Goal: Information Seeking & Learning: Find specific fact

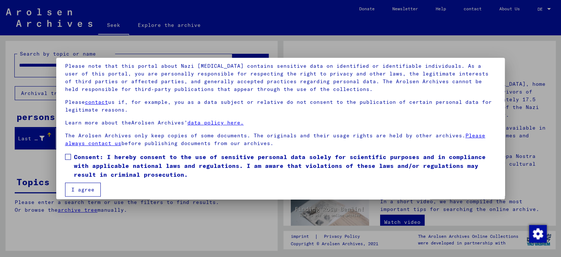
scroll to position [55, 0]
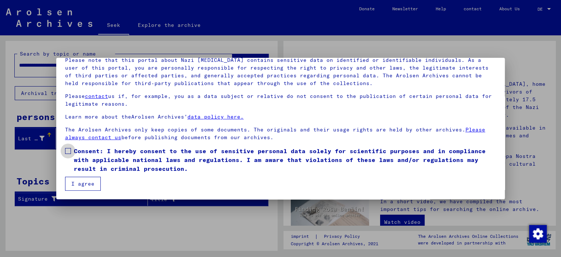
click at [66, 152] on span at bounding box center [68, 151] width 6 height 6
click at [84, 181] on font "I agree" at bounding box center [82, 183] width 23 height 7
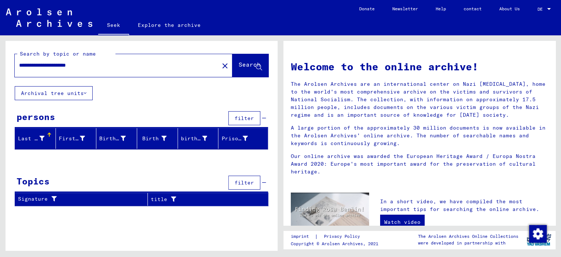
drag, startPoint x: 65, startPoint y: 67, endPoint x: 36, endPoint y: 68, distance: 28.7
click at [36, 68] on input "**********" at bounding box center [114, 65] width 191 height 8
click at [243, 61] on font "Search" at bounding box center [250, 64] width 22 height 7
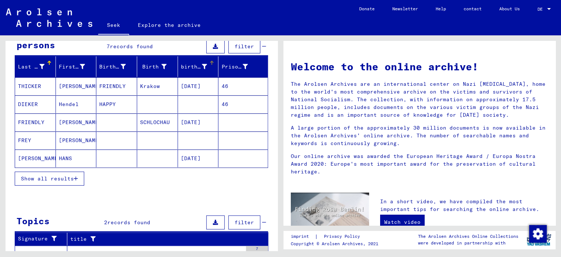
scroll to position [74, 0]
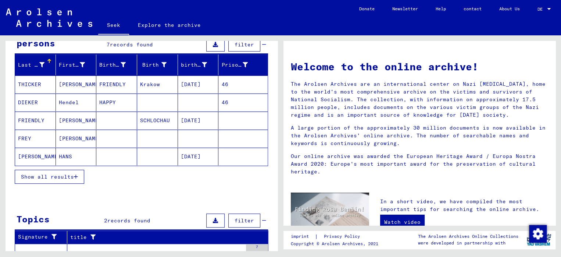
click at [53, 177] on font "Show all results" at bounding box center [47, 176] width 53 height 7
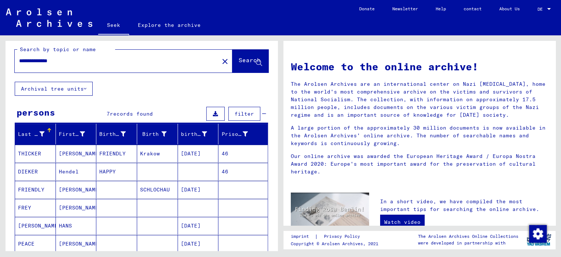
scroll to position [0, 0]
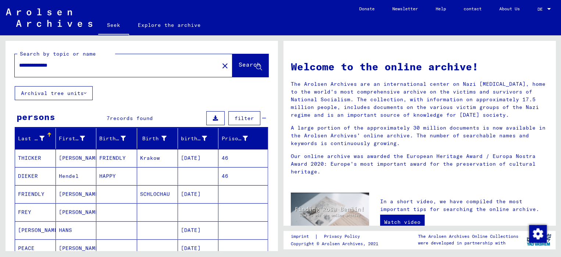
drag, startPoint x: 34, startPoint y: 67, endPoint x: 15, endPoint y: 65, distance: 18.8
click at [15, 65] on div "**********" at bounding box center [113, 65] width 196 height 17
click at [239, 66] on font "Search" at bounding box center [250, 64] width 22 height 7
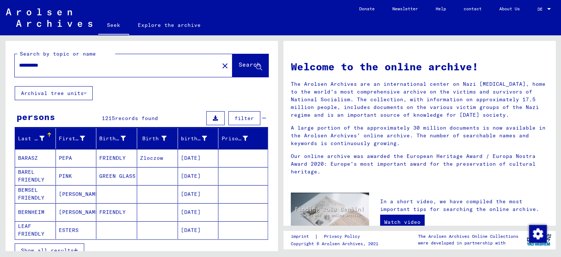
click at [21, 65] on input "**********" at bounding box center [114, 65] width 191 height 8
click at [239, 66] on font "Search" at bounding box center [250, 64] width 22 height 7
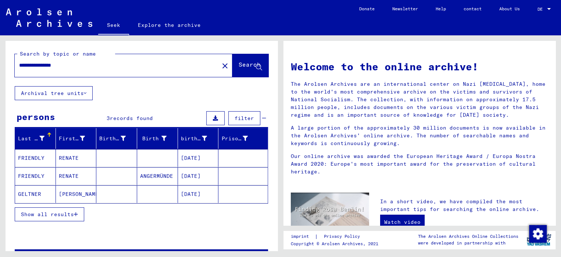
click at [49, 212] on font "Show all results" at bounding box center [47, 214] width 53 height 7
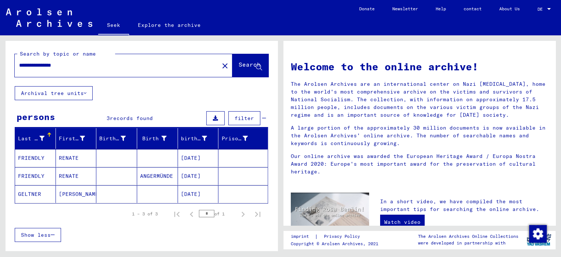
click at [188, 161] on mat-cell "[DATE]" at bounding box center [198, 158] width 41 height 18
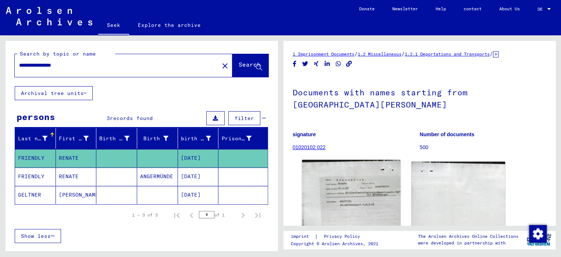
click at [335, 199] on img at bounding box center [351, 195] width 99 height 71
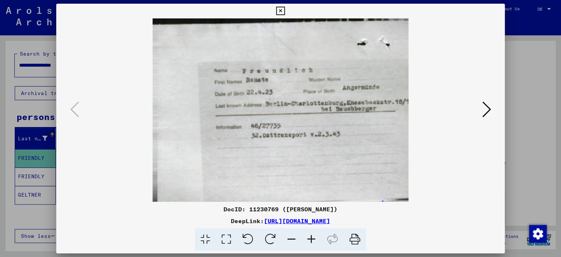
click at [280, 11] on icon at bounding box center [280, 11] width 8 height 9
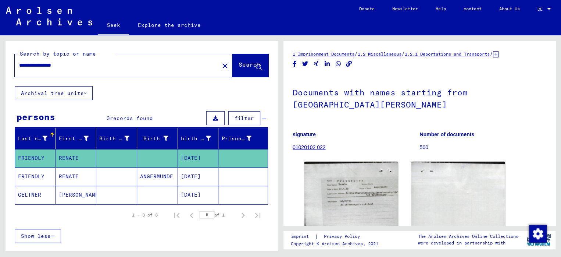
click at [185, 175] on font "[DATE]" at bounding box center [191, 176] width 20 height 7
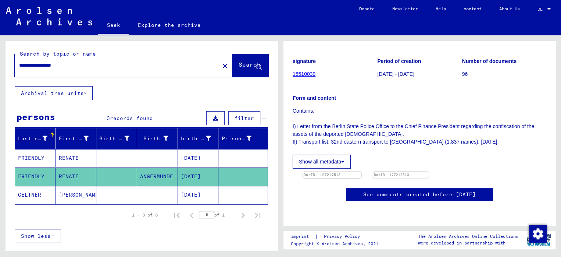
scroll to position [147, 0]
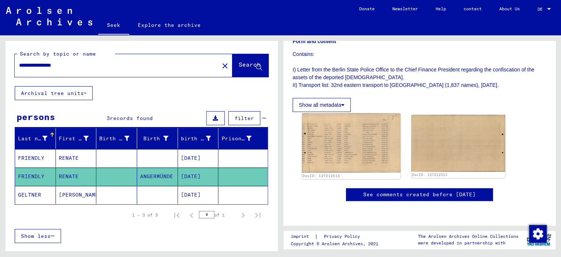
click at [346, 135] on img at bounding box center [351, 142] width 99 height 59
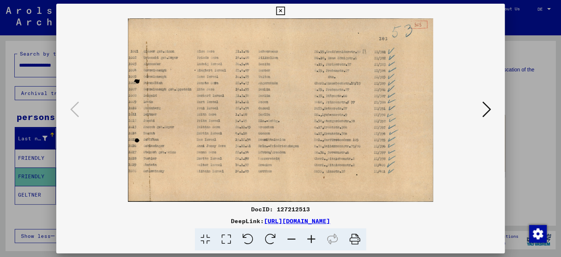
click at [281, 9] on icon at bounding box center [280, 11] width 8 height 9
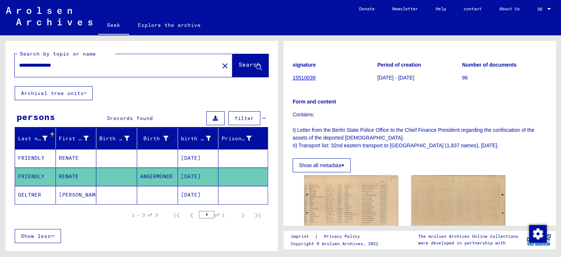
scroll to position [74, 0]
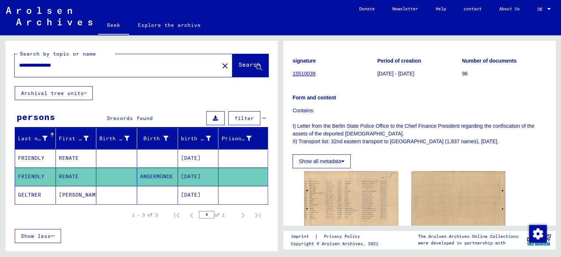
drag, startPoint x: 38, startPoint y: 65, endPoint x: 15, endPoint y: 63, distance: 23.6
click at [15, 63] on div "**********" at bounding box center [115, 65] width 200 height 17
type input "**********"
click at [239, 63] on font "Search" at bounding box center [250, 64] width 22 height 7
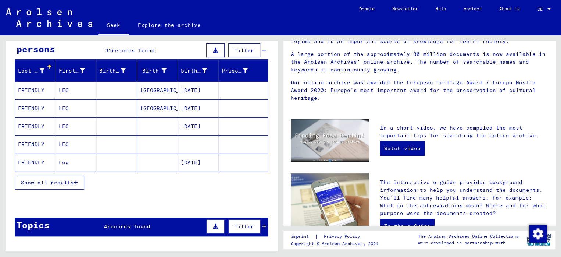
scroll to position [74, 0]
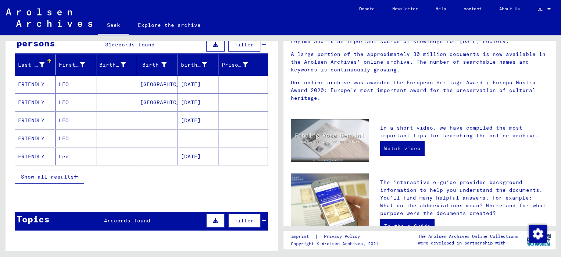
click at [46, 178] on font "Show all results" at bounding box center [47, 176] width 53 height 7
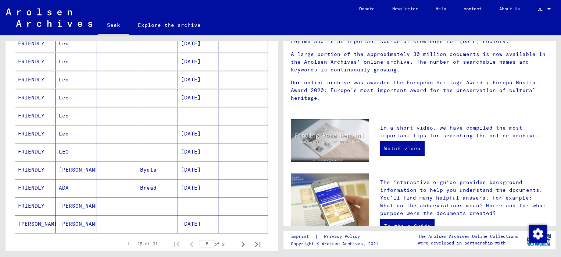
scroll to position [368, 0]
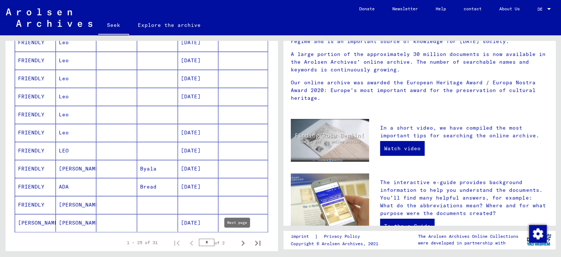
click at [242, 241] on icon "Next page" at bounding box center [243, 242] width 3 height 5
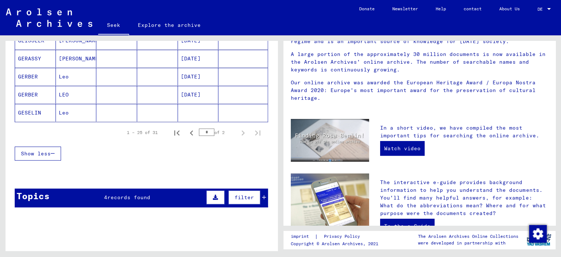
scroll to position [144, 0]
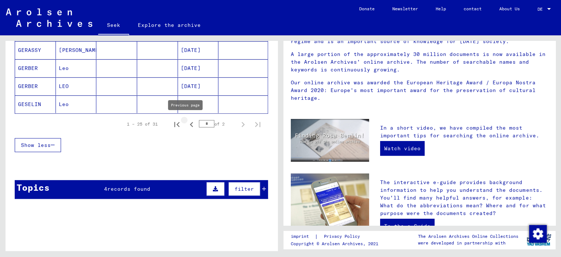
click at [189, 123] on icon "Previous page" at bounding box center [191, 124] width 10 height 10
type input "*"
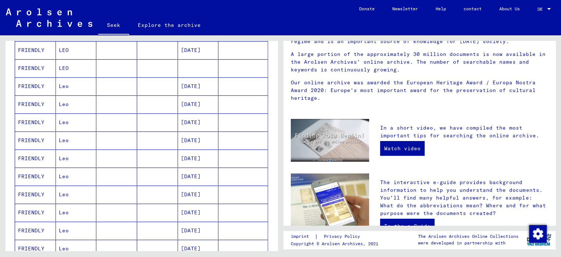
click at [192, 48] on font "[DATE]" at bounding box center [191, 50] width 20 height 7
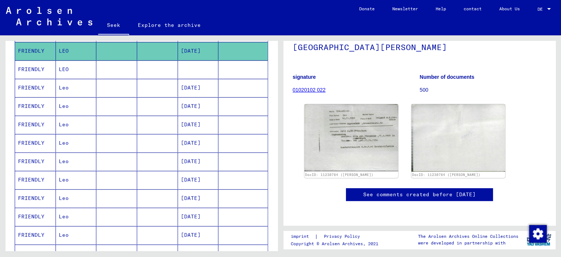
scroll to position [74, 0]
click at [372, 113] on img at bounding box center [351, 137] width 99 height 70
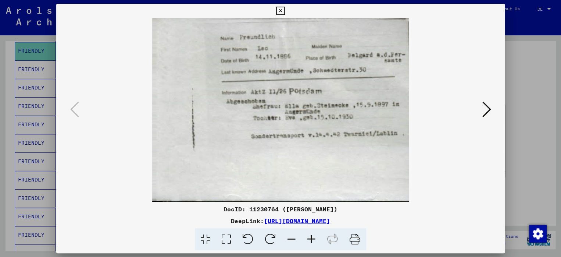
click at [486, 112] on icon at bounding box center [486, 109] width 9 height 18
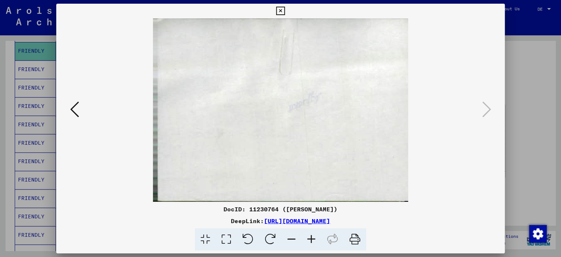
click at [281, 8] on icon at bounding box center [280, 11] width 8 height 9
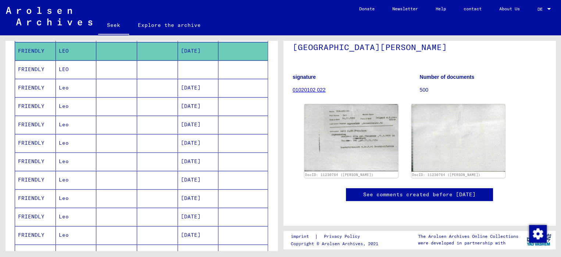
click at [199, 72] on mat-cell at bounding box center [198, 69] width 41 height 18
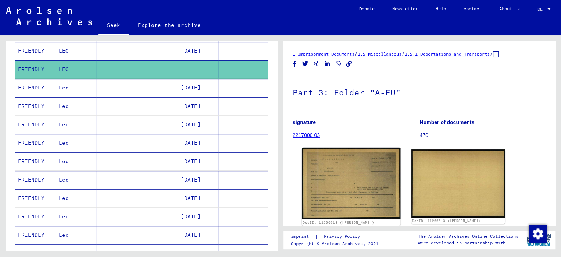
click at [356, 167] on img at bounding box center [351, 182] width 99 height 71
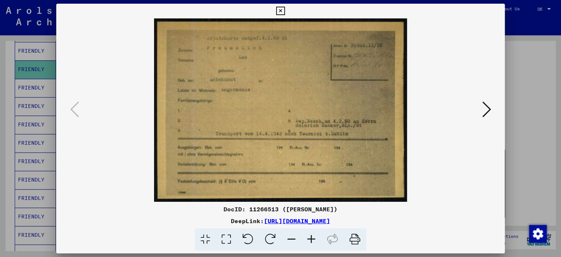
click at [284, 9] on icon at bounding box center [280, 11] width 8 height 9
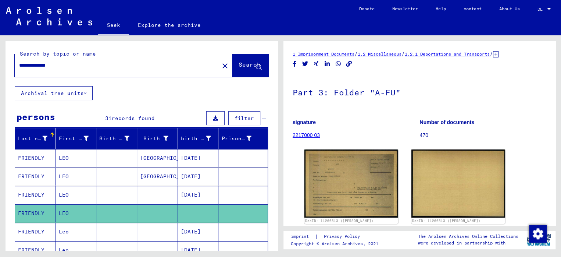
drag, startPoint x: 28, startPoint y: 64, endPoint x: 19, endPoint y: 64, distance: 8.5
click at [19, 64] on input "**********" at bounding box center [117, 65] width 196 height 8
click at [239, 66] on font "Search" at bounding box center [250, 64] width 22 height 7
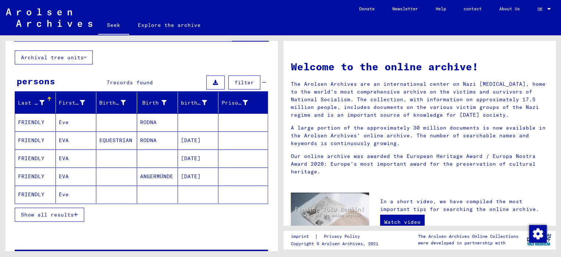
scroll to position [37, 0]
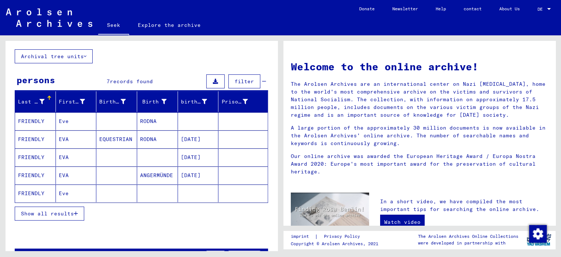
click at [108, 174] on mat-cell at bounding box center [116, 175] width 41 height 18
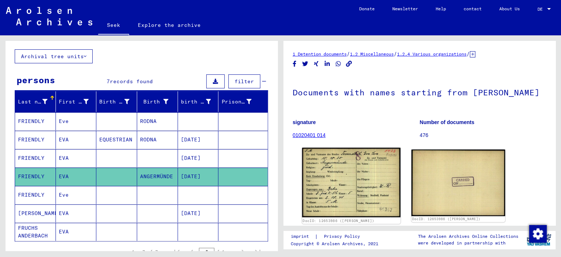
click at [339, 180] on img at bounding box center [351, 181] width 99 height 69
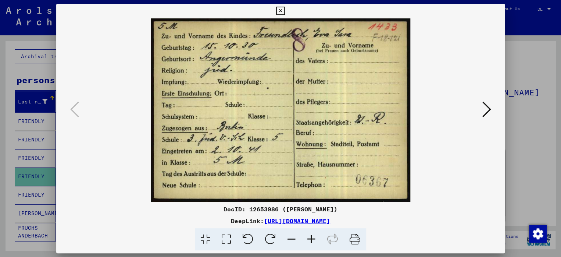
click at [279, 10] on icon at bounding box center [280, 11] width 8 height 9
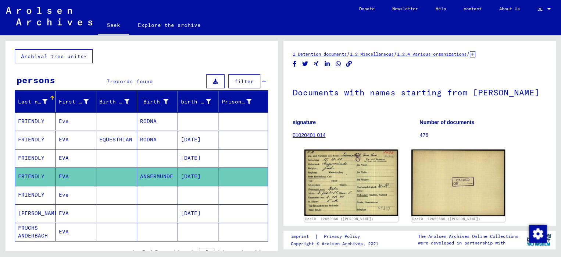
click at [159, 156] on mat-cell at bounding box center [157, 158] width 41 height 18
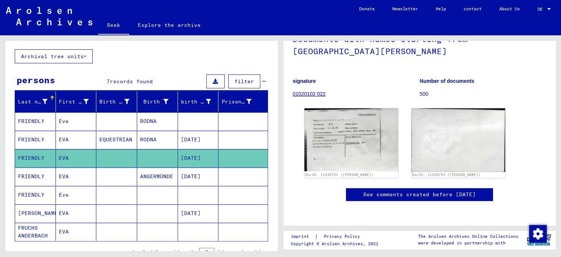
scroll to position [74, 0]
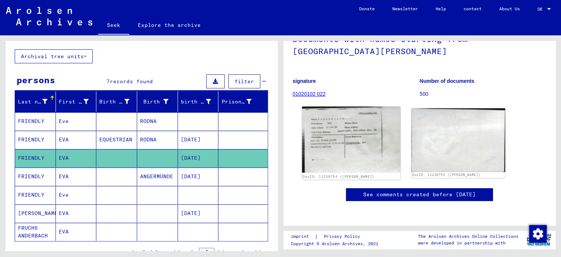
click at [342, 135] on img at bounding box center [351, 139] width 99 height 66
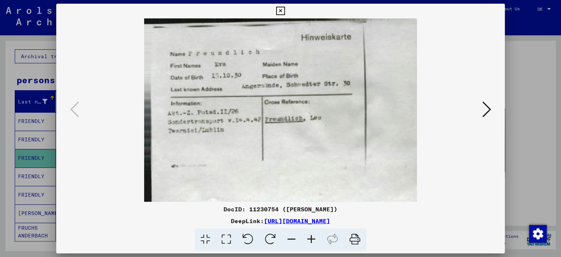
click at [485, 108] on icon at bounding box center [486, 109] width 9 height 18
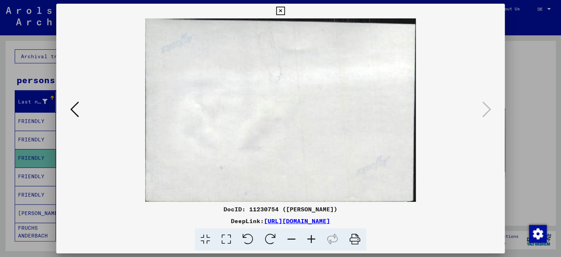
click at [282, 11] on icon at bounding box center [280, 11] width 8 height 9
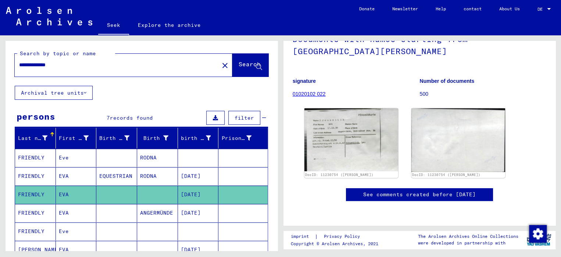
scroll to position [0, 0]
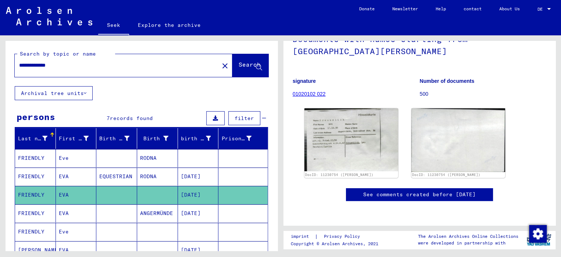
drag, startPoint x: 28, startPoint y: 64, endPoint x: 16, endPoint y: 65, distance: 11.8
click at [16, 65] on div "**********" at bounding box center [115, 65] width 200 height 17
click at [239, 64] on font "Search" at bounding box center [250, 64] width 22 height 7
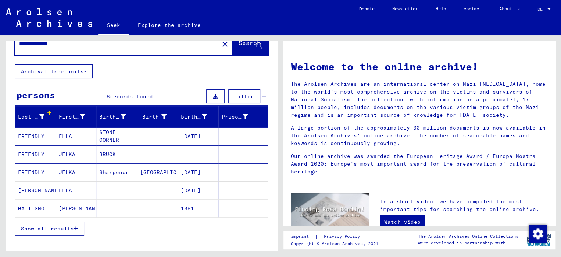
scroll to position [37, 0]
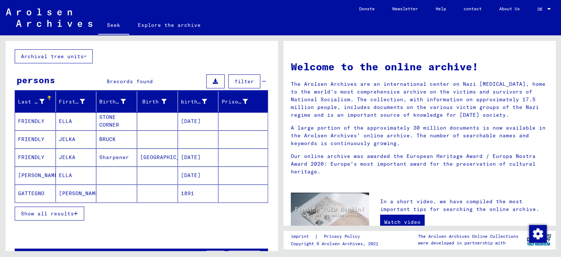
click at [196, 118] on font "[DATE]" at bounding box center [191, 121] width 20 height 7
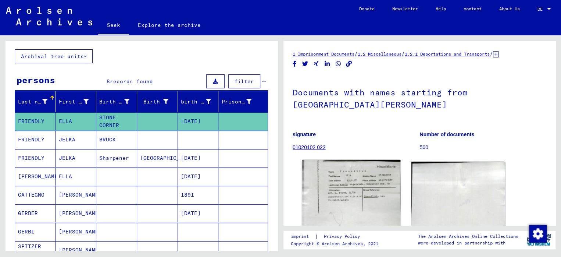
click at [364, 181] on img at bounding box center [351, 196] width 99 height 73
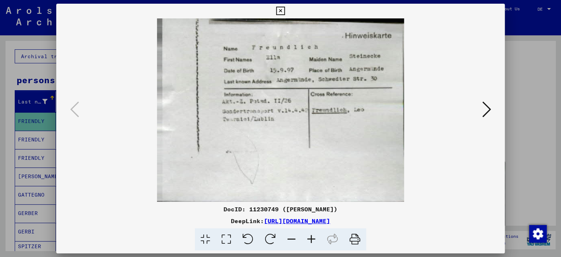
click at [283, 18] on img at bounding box center [280, 109] width 399 height 183
click at [282, 13] on icon at bounding box center [280, 11] width 8 height 9
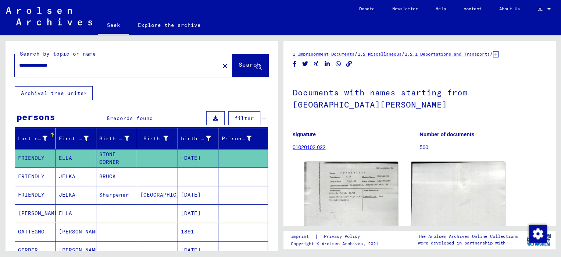
drag, startPoint x: 25, startPoint y: 65, endPoint x: 14, endPoint y: 64, distance: 10.8
click at [14, 64] on div "**********" at bounding box center [142, 63] width 272 height 45
type input "**********"
click at [239, 65] on font "Search" at bounding box center [250, 64] width 22 height 7
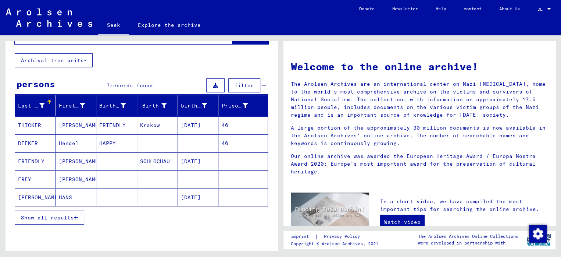
scroll to position [37, 0]
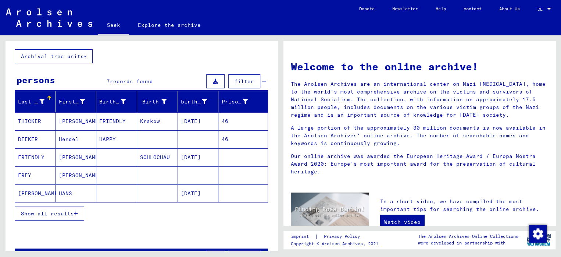
click at [68, 214] on font "Show all results" at bounding box center [47, 213] width 53 height 7
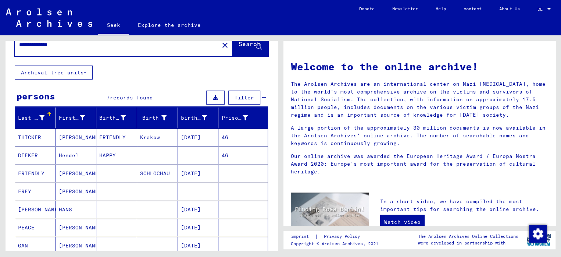
scroll to position [0, 0]
